Goal: Task Accomplishment & Management: Manage account settings

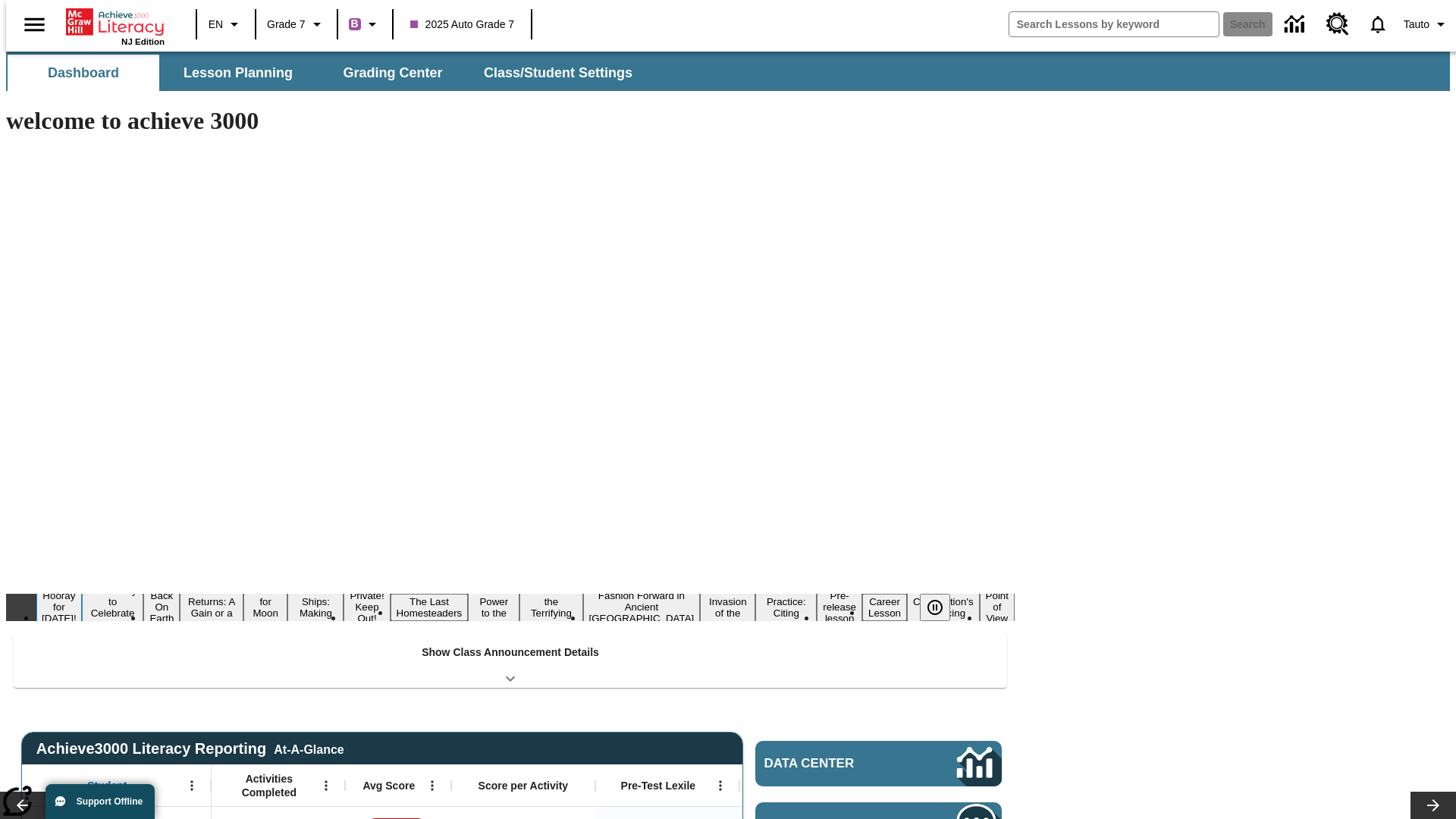
click at [82, 589] on button "Hooray for Constitution Day!" at bounding box center [59, 608] width 45 height 38
click at [942, 598] on icon "Pause" at bounding box center [934, 607] width 18 height 18
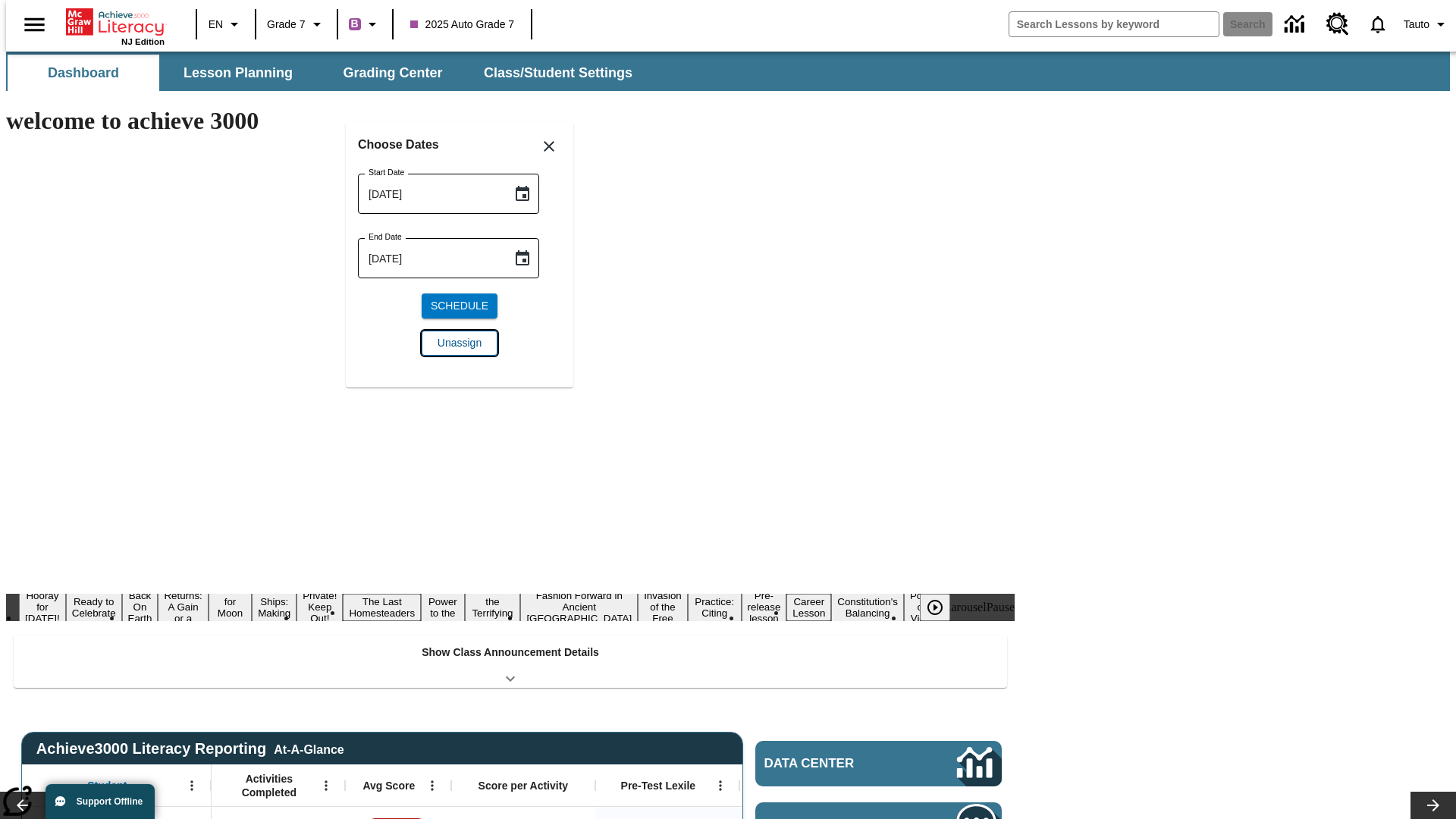
click at [460, 343] on span "Unassign" at bounding box center [459, 343] width 44 height 16
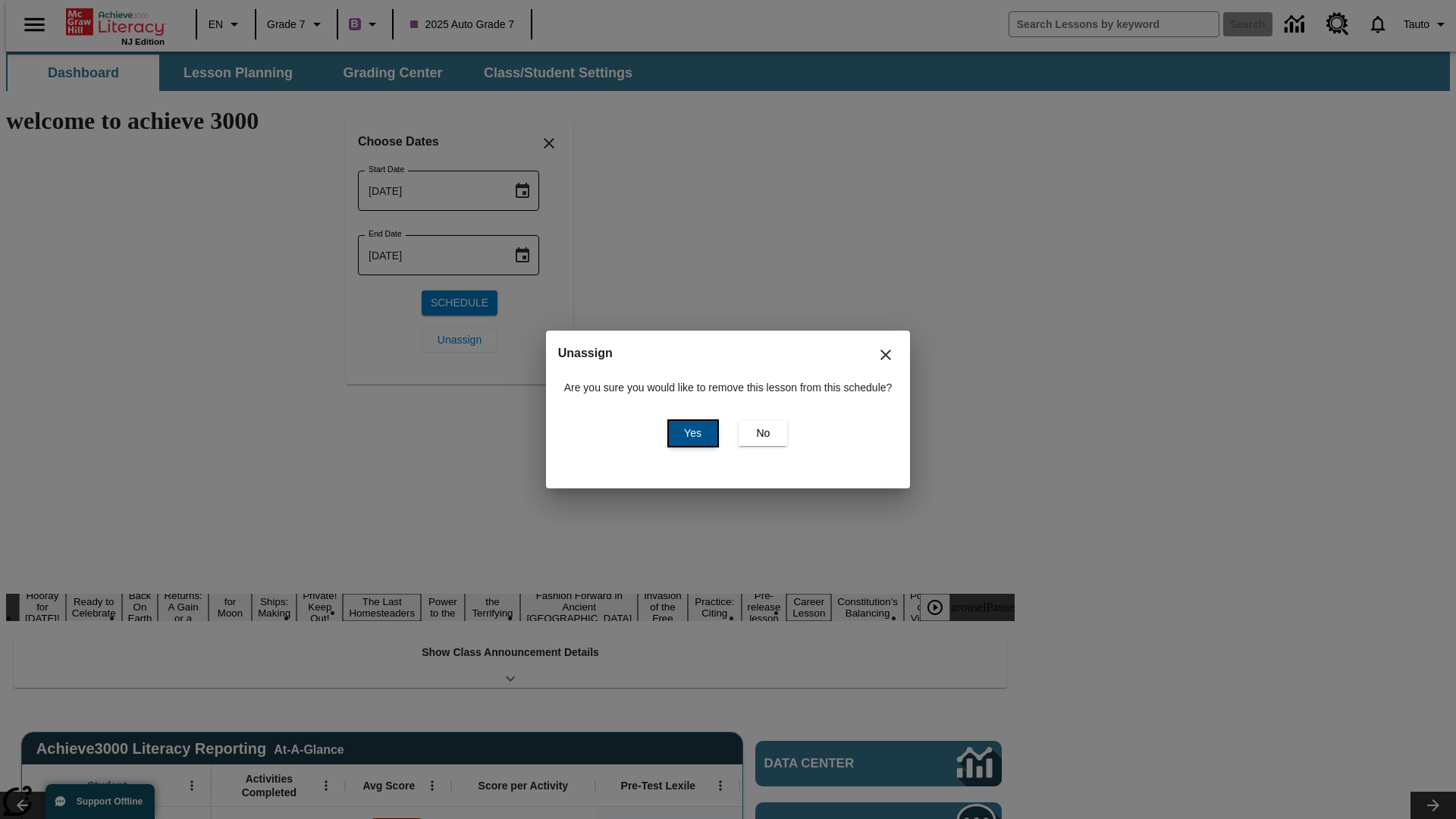
click at [690, 433] on span "Yes" at bounding box center [693, 433] width 18 height 16
